Goal: Information Seeking & Learning: Find specific page/section

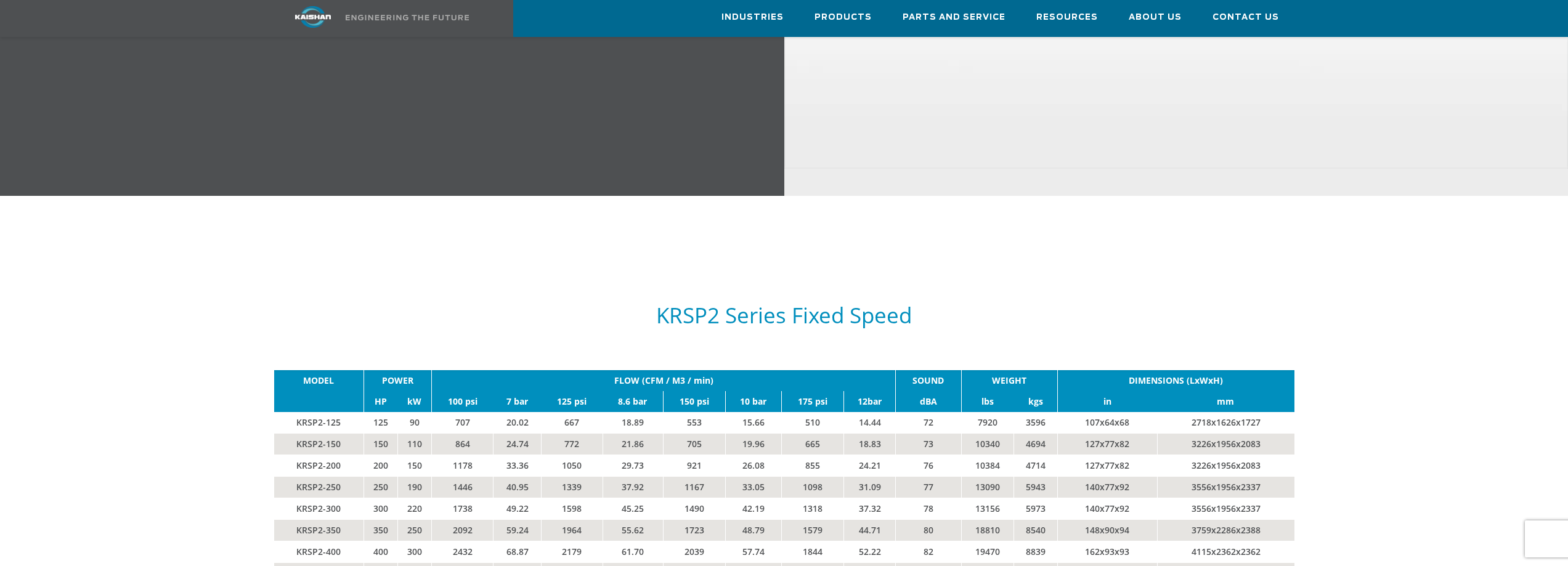
scroll to position [2463, 0]
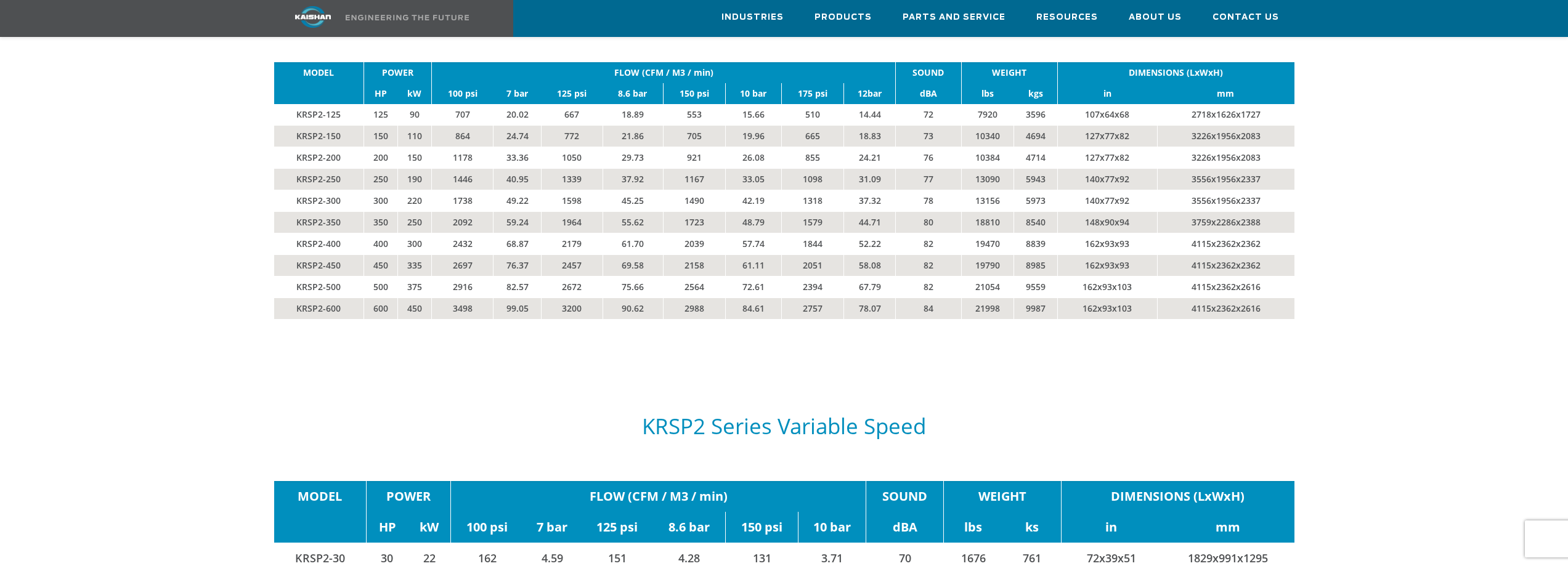
click at [323, 297] on td "KRSP2-600" at bounding box center [319, 308] width 90 height 22
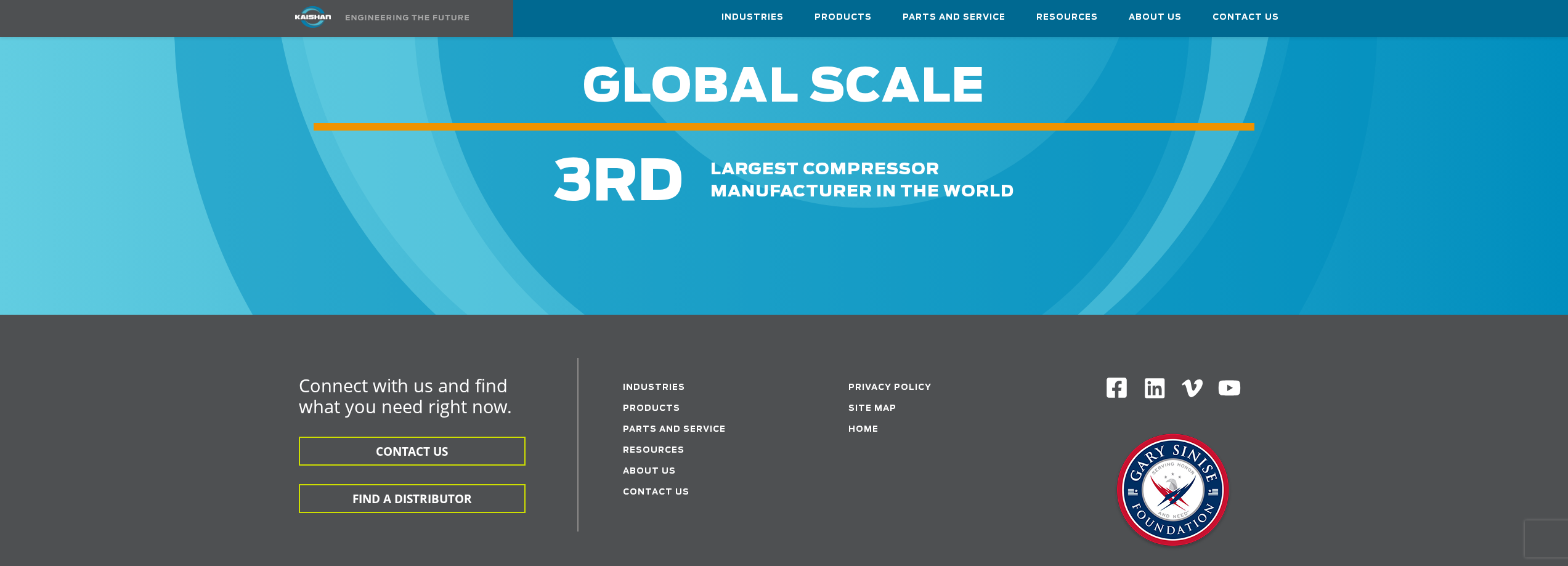
scroll to position [4187, 0]
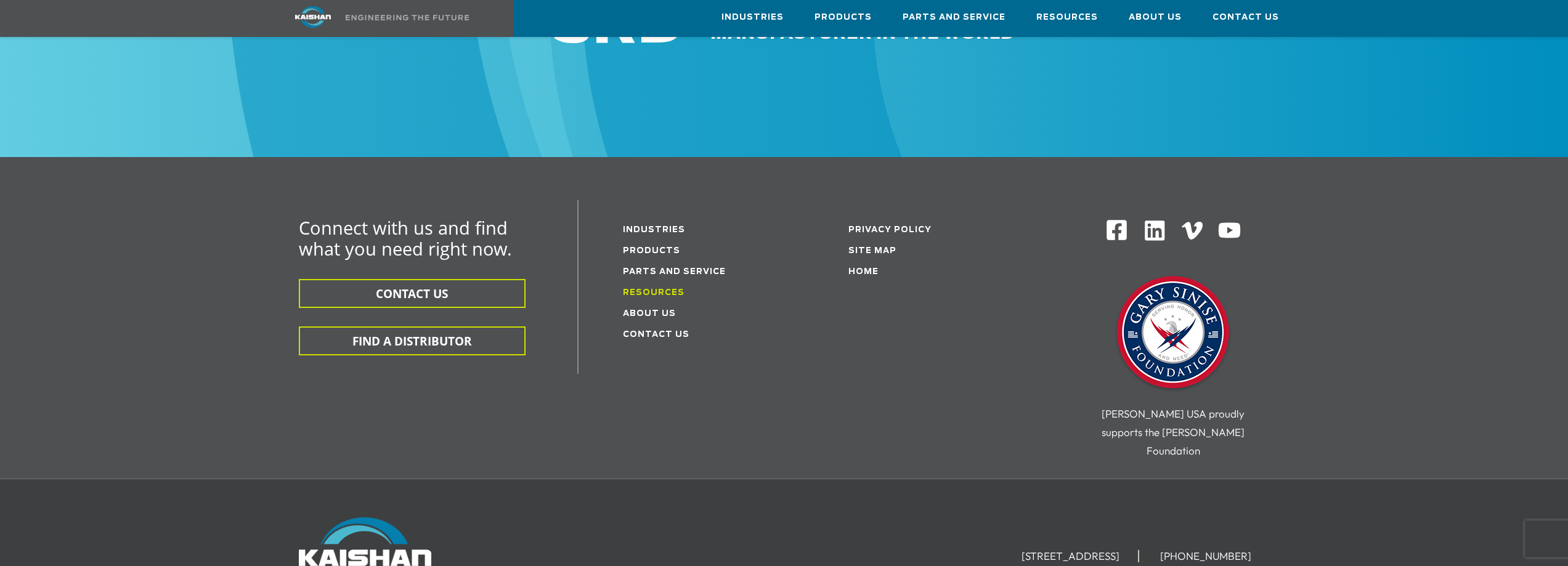
click at [669, 289] on link "Resources" at bounding box center [653, 293] width 61 height 8
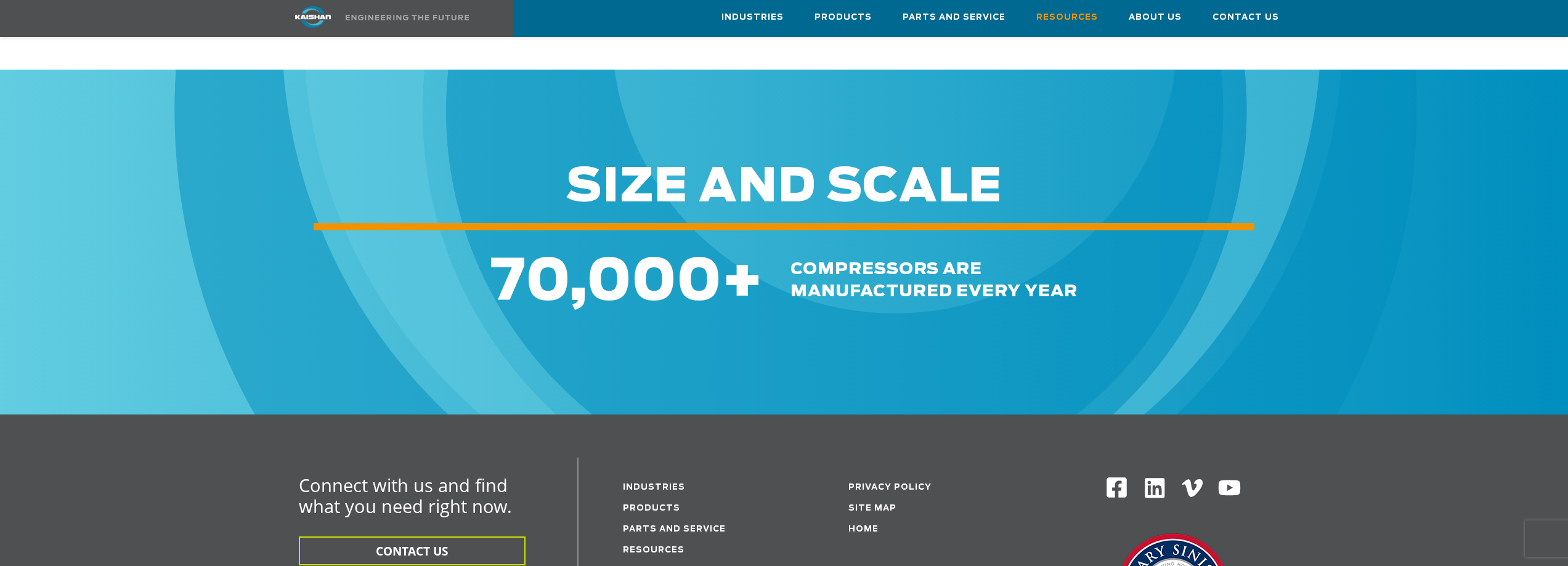
scroll to position [1539, 0]
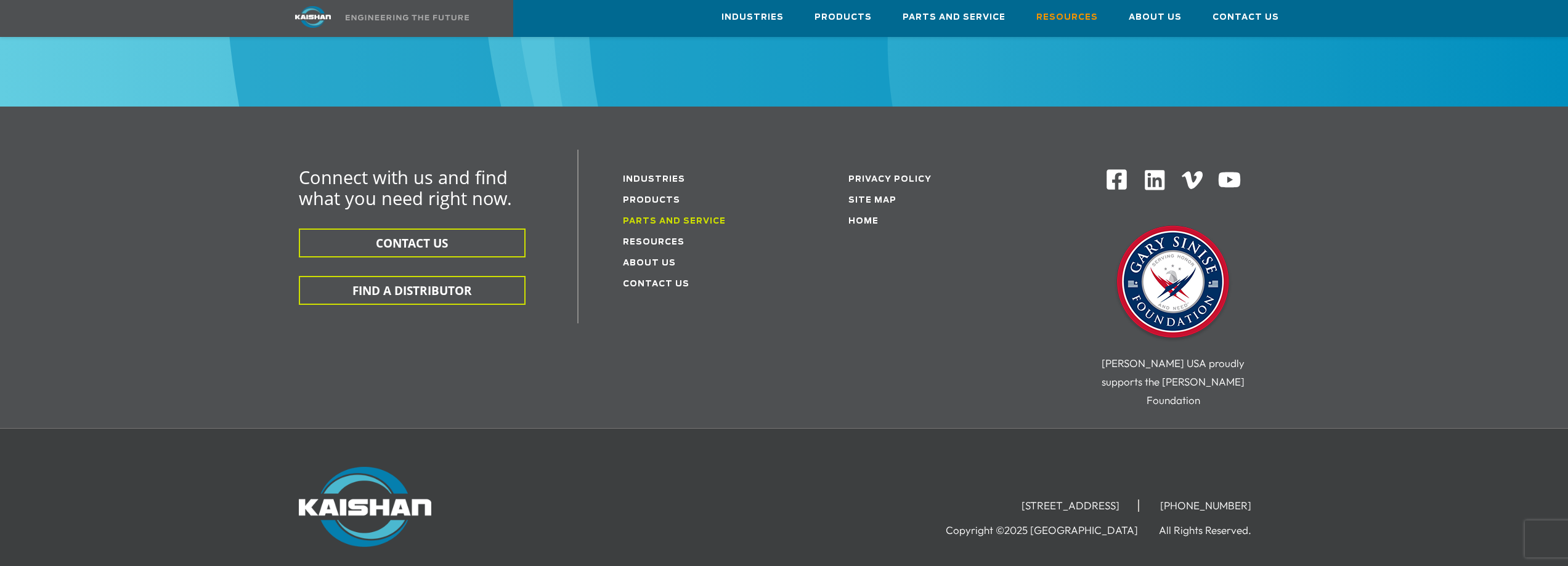
click at [645, 218] on link "Parts and service" at bounding box center [674, 221] width 103 height 8
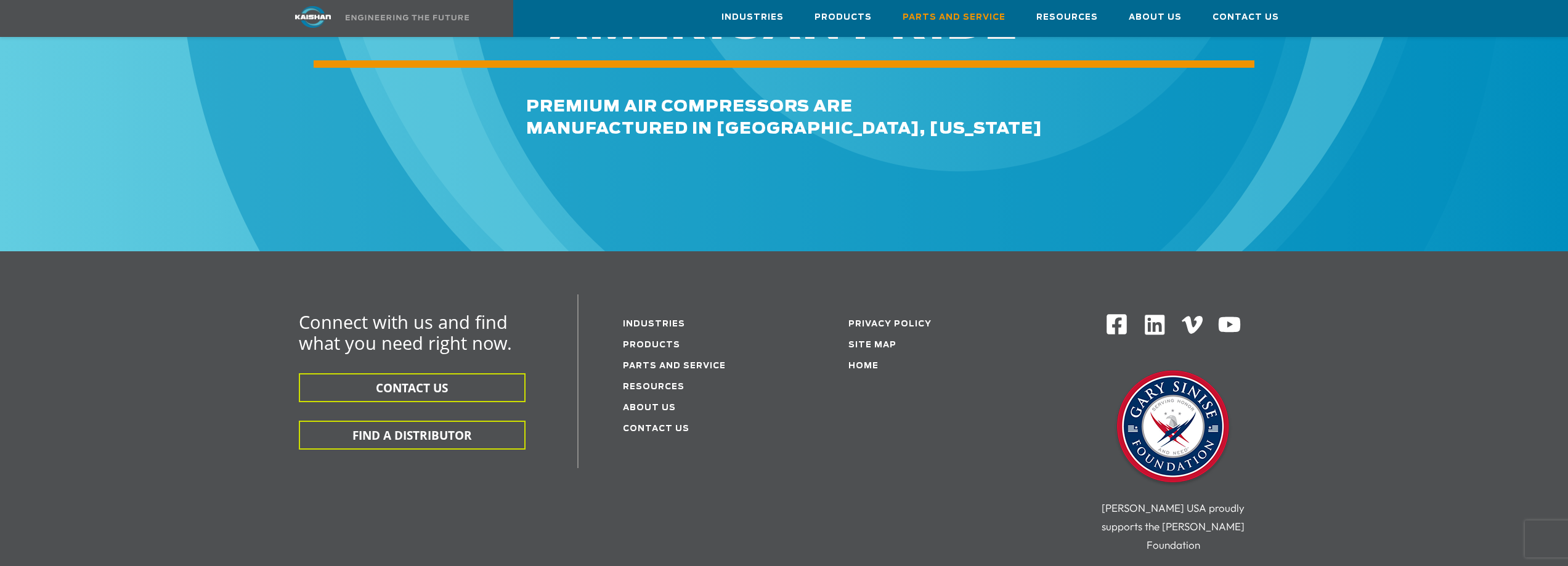
scroll to position [1478, 0]
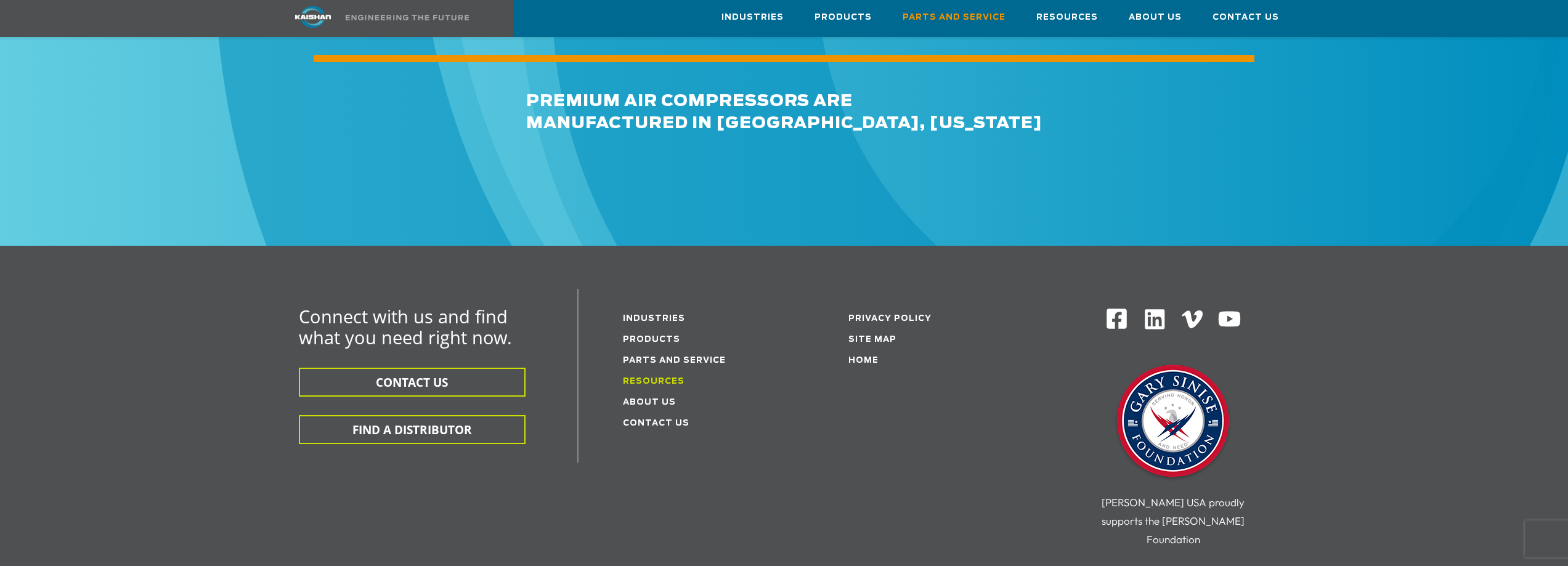
click at [658, 378] on link "Resources" at bounding box center [653, 381] width 61 height 8
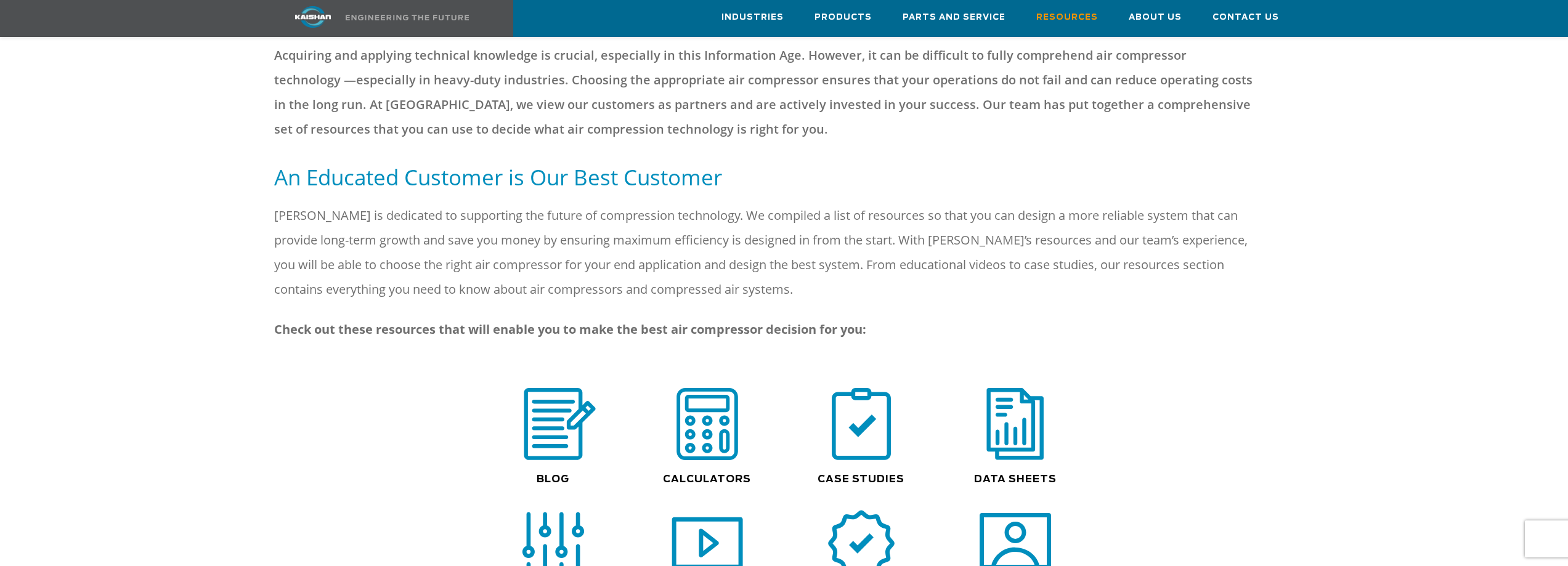
scroll to position [739, 0]
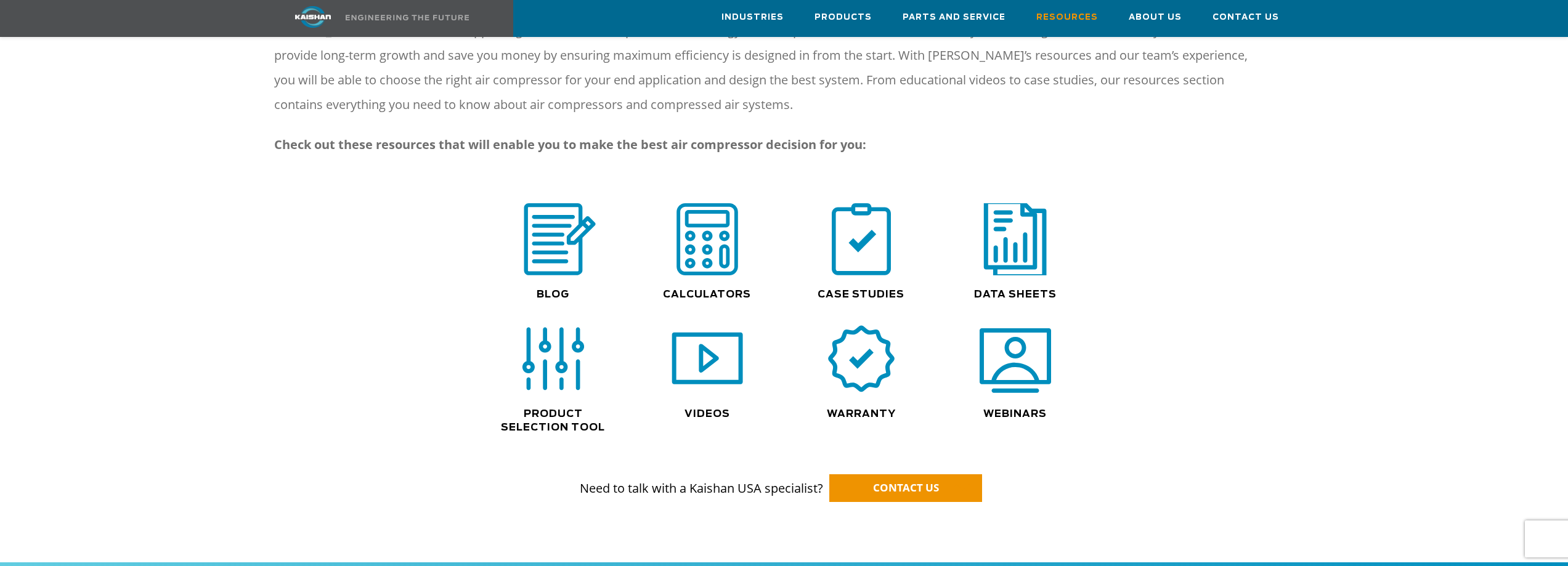
click at [979, 229] on img at bounding box center [1015, 239] width 79 height 80
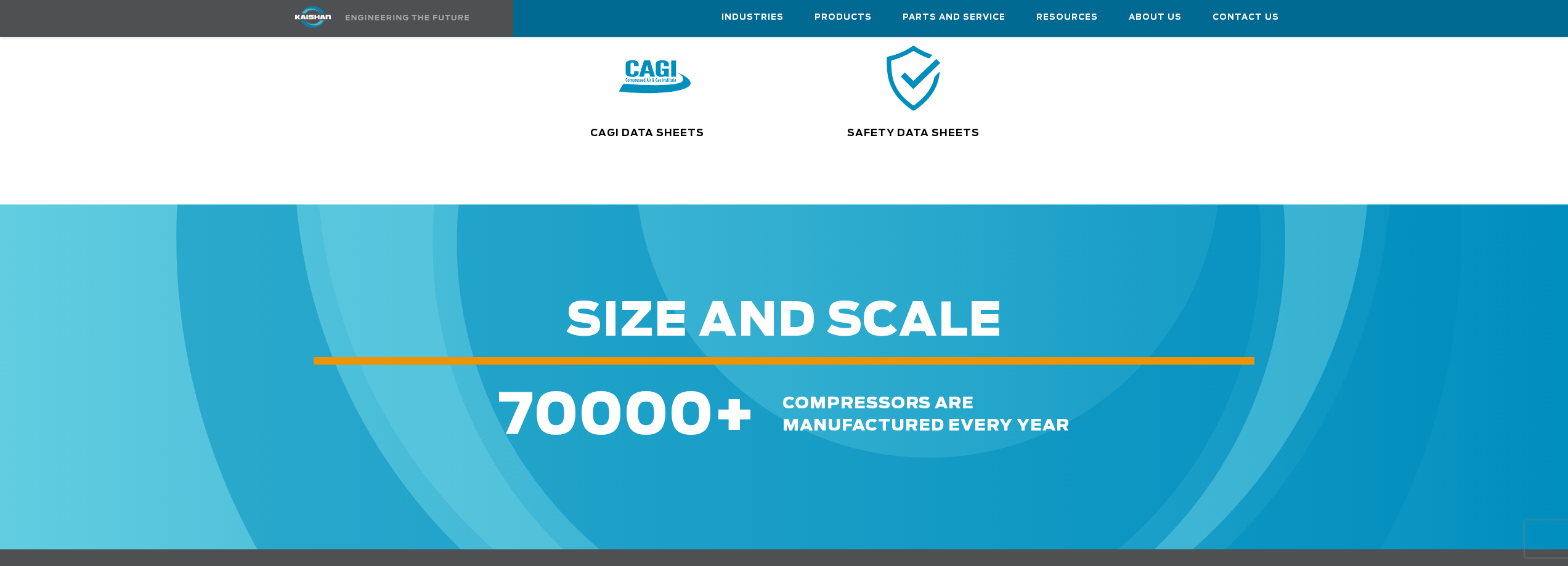
scroll to position [246, 0]
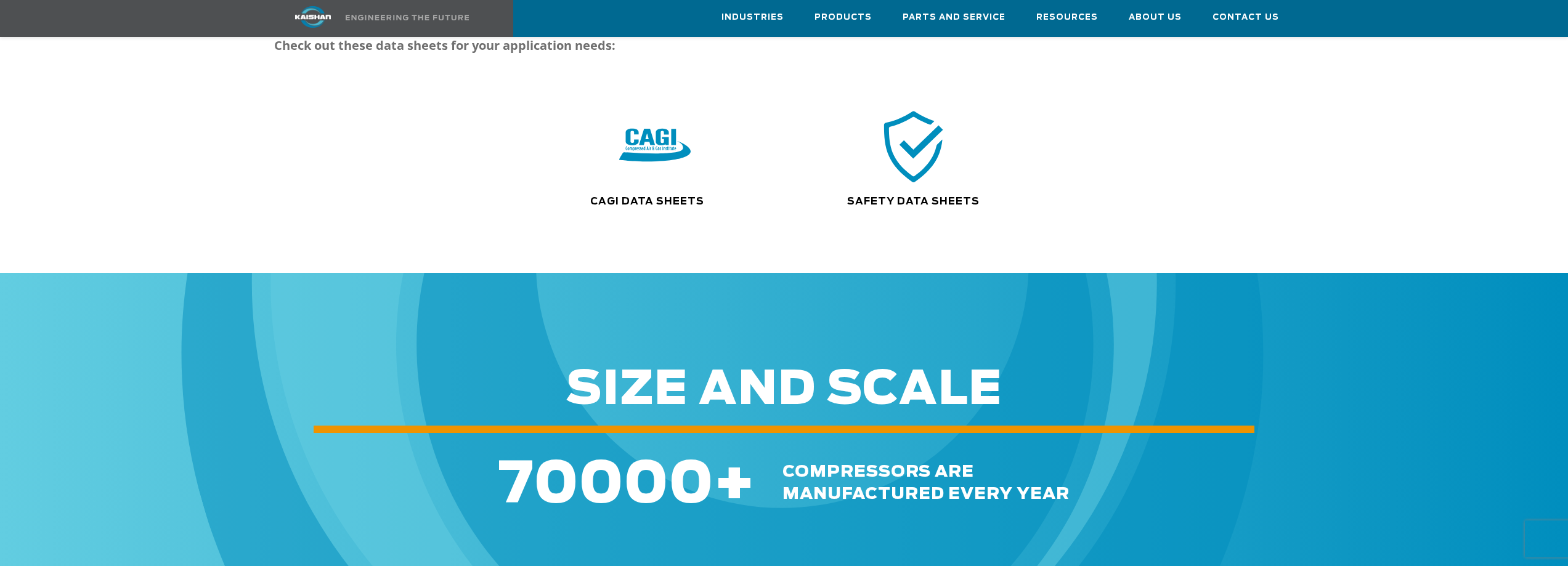
click at [909, 153] on img at bounding box center [914, 146] width 79 height 80
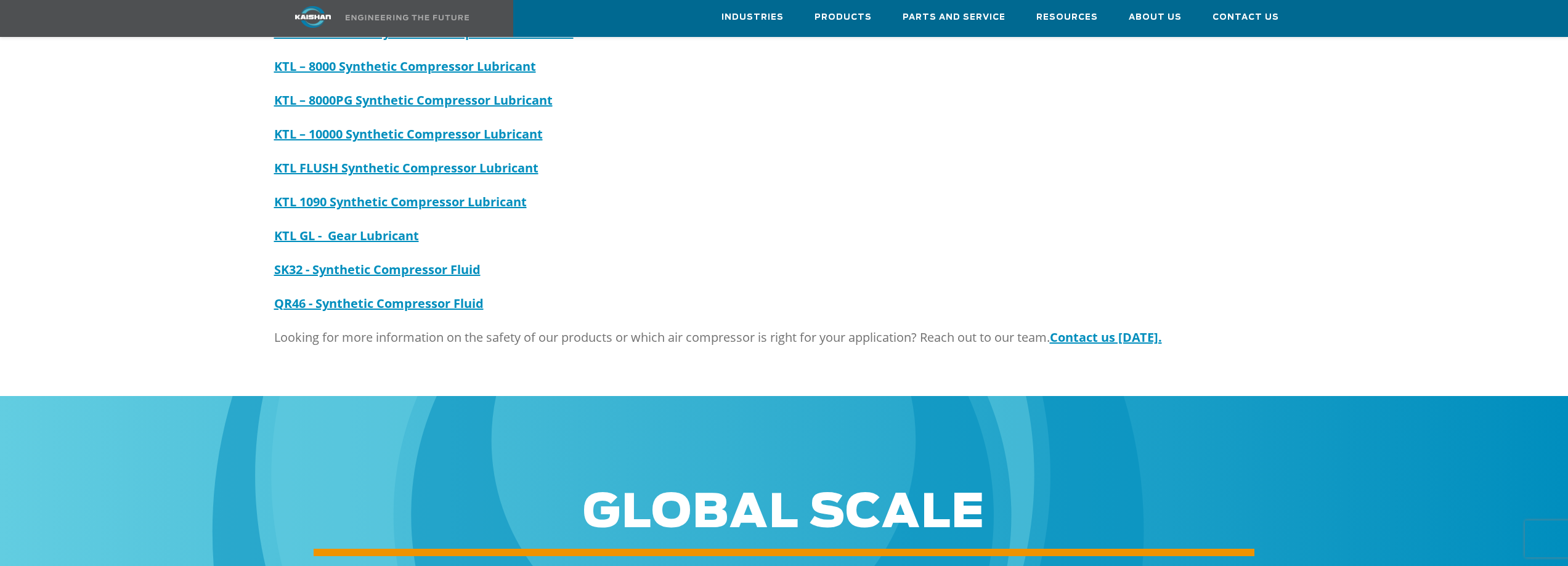
scroll to position [246, 0]
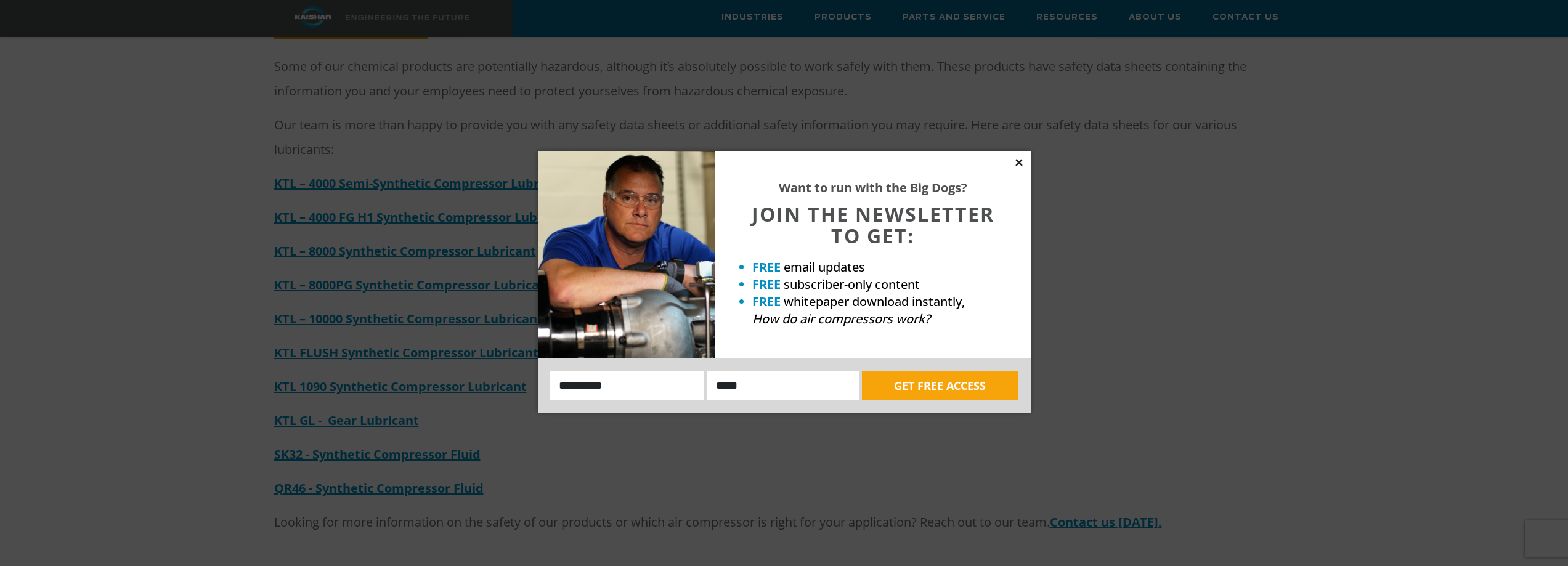
click at [1016, 164] on icon at bounding box center [1019, 163] width 11 height 11
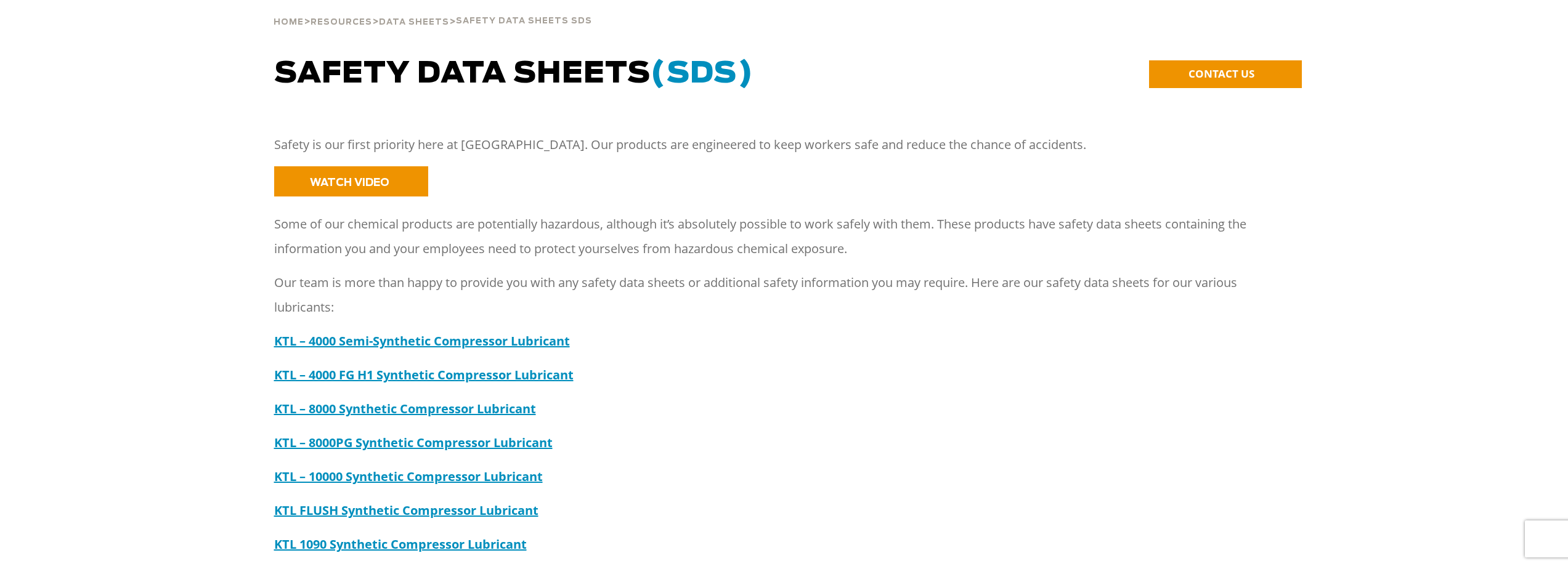
scroll to position [0, 0]
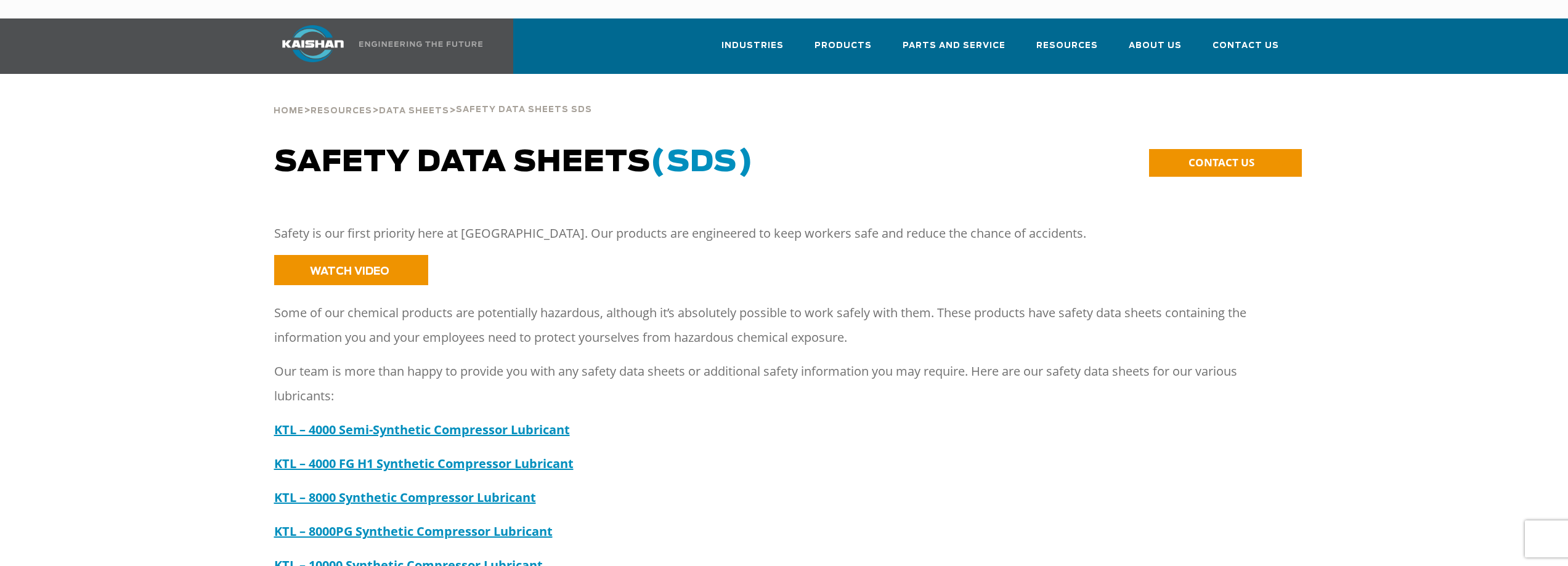
click at [320, 25] on img at bounding box center [313, 44] width 92 height 37
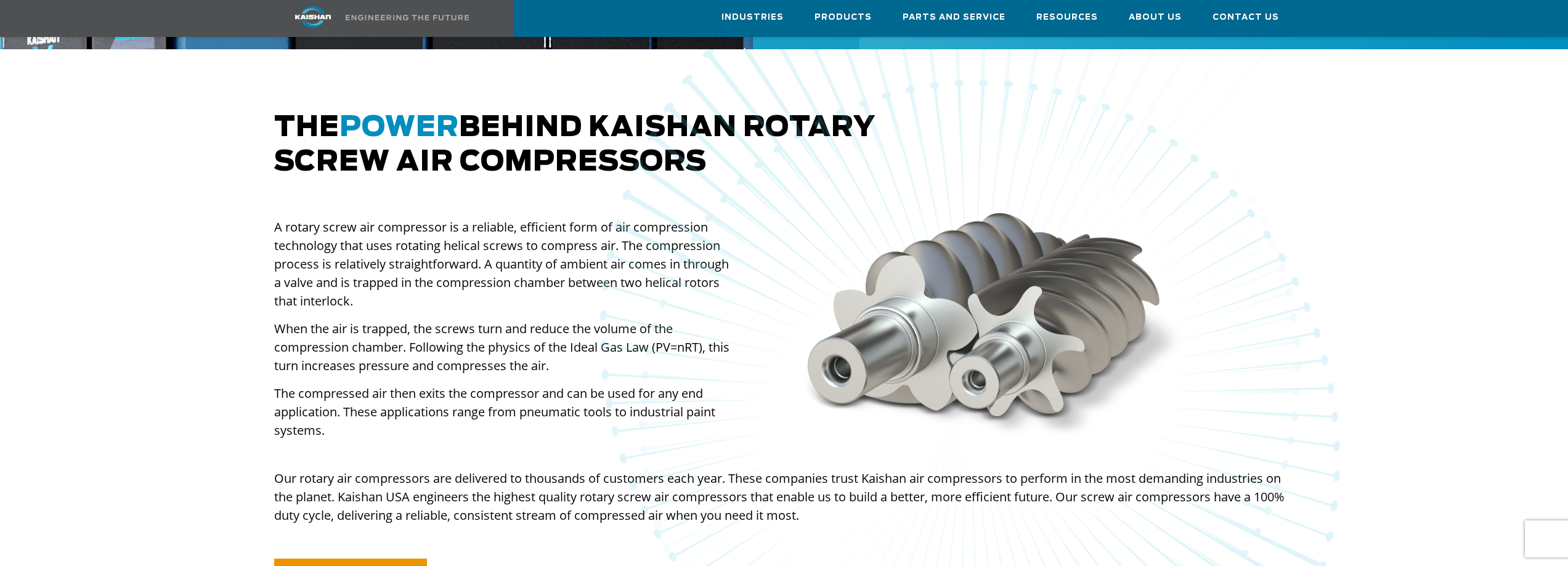
scroll to position [554, 0]
